Goal: Transaction & Acquisition: Purchase product/service

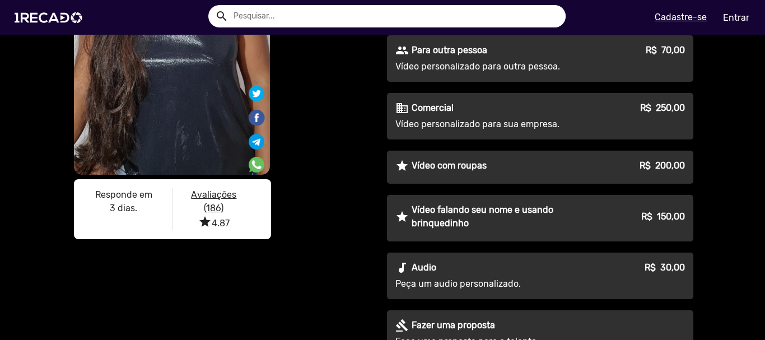
scroll to position [280, 0]
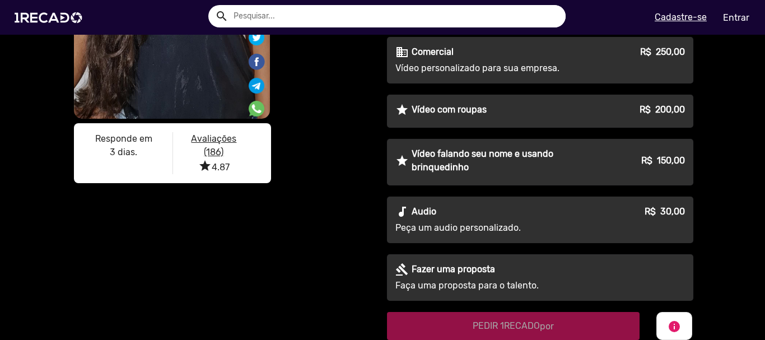
click at [464, 212] on div "audiotrack Audio R$ 30,00" at bounding box center [539, 211] width 289 height 13
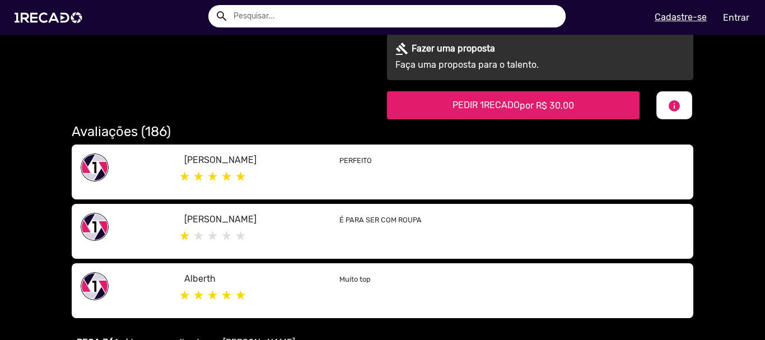
scroll to position [504, 0]
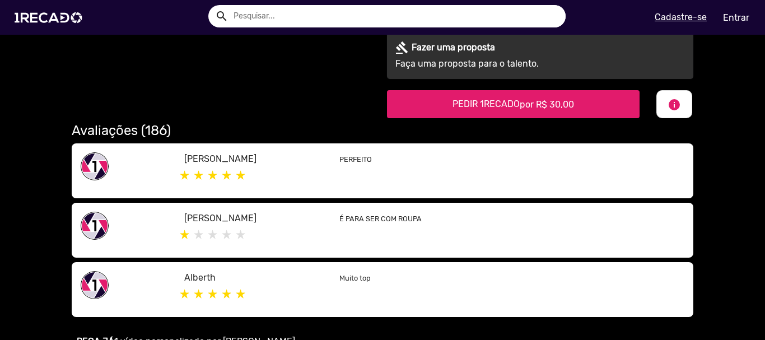
click at [523, 104] on span "por R$ 30,00" at bounding box center [547, 104] width 54 height 11
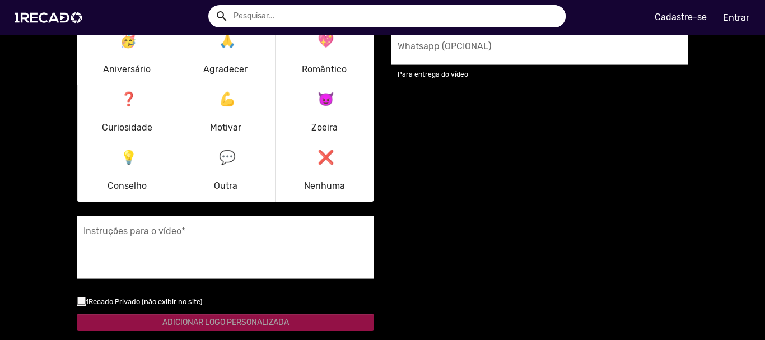
scroll to position [888, 0]
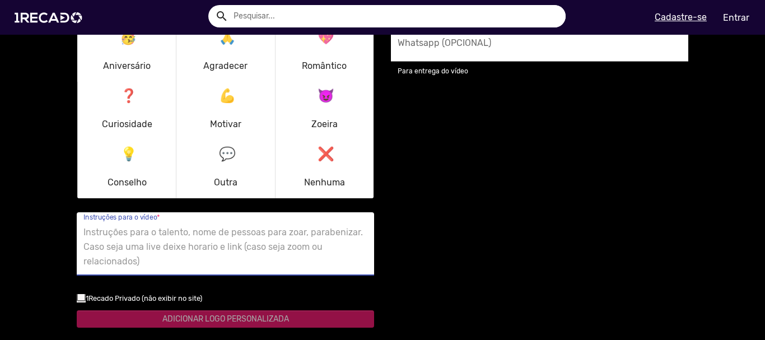
click at [147, 233] on textarea "Instruções para o vídeo *" at bounding box center [225, 247] width 284 height 46
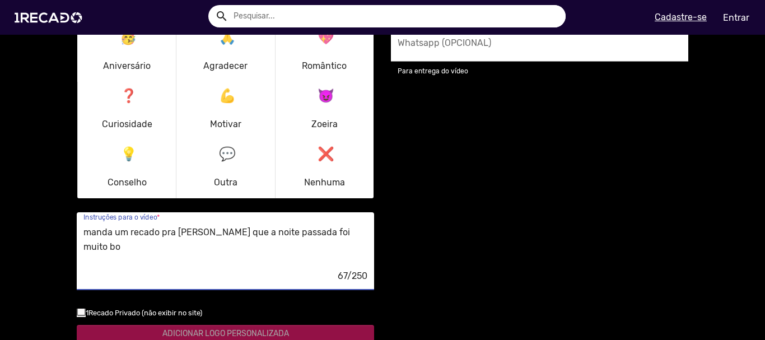
type textarea "manda um recado pra [PERSON_NAME] que a noite passada foi muito boa"
drag, startPoint x: 115, startPoint y: 251, endPoint x: 46, endPoint y: 221, distance: 76.0
click at [46, 221] on ur-book-modal "PEÇA JÁ 1 vídeo personalizado por [PERSON_NAME] Para quem é este pedido? * 🥳 An…" at bounding box center [382, 177] width 765 height 479
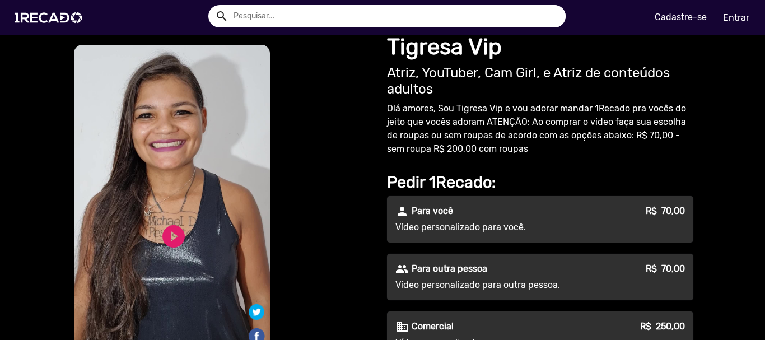
scroll to position [0, 0]
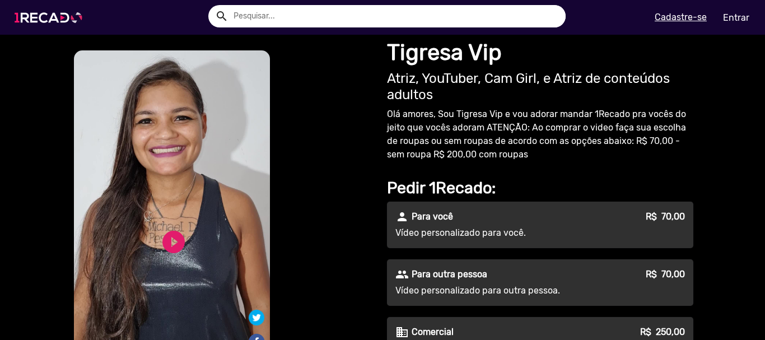
click at [53, 13] on img at bounding box center [50, 18] width 85 height 48
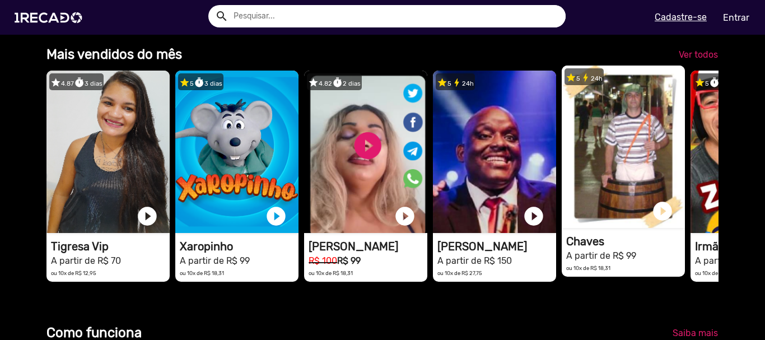
scroll to position [0, 756]
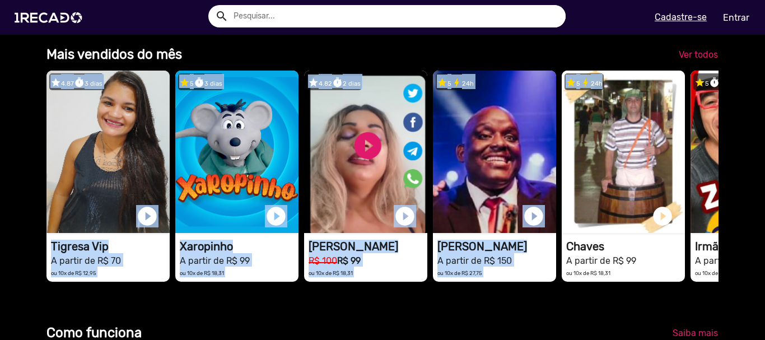
drag, startPoint x: 685, startPoint y: 177, endPoint x: 720, endPoint y: 39, distance: 142.2
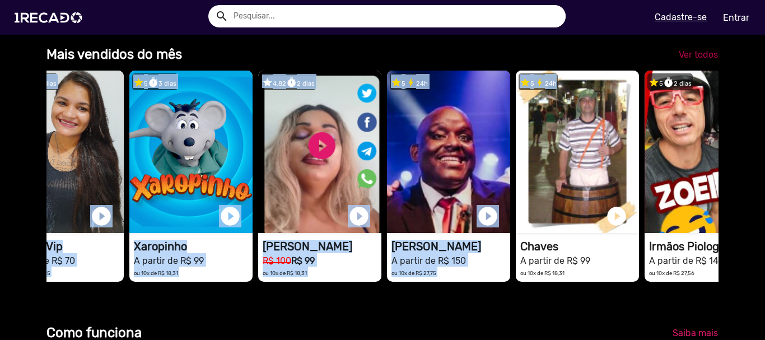
click at [694, 60] on span "Ver todos" at bounding box center [698, 54] width 39 height 11
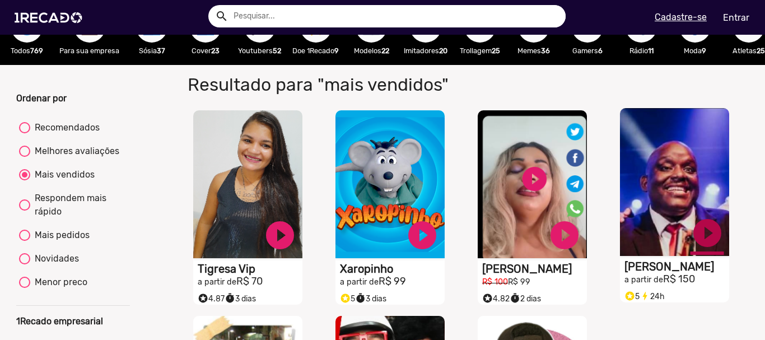
scroll to position [31, 0]
